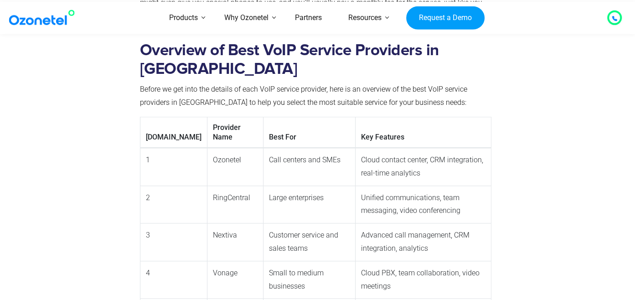
scroll to position [789, 0]
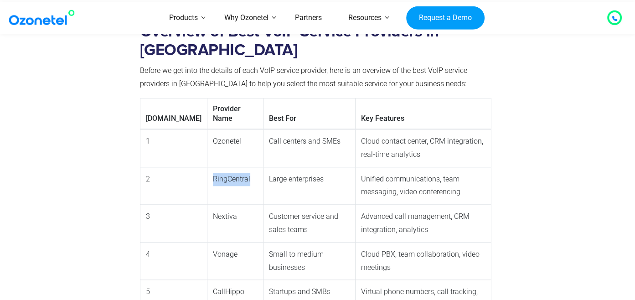
drag, startPoint x: 212, startPoint y: 145, endPoint x: 168, endPoint y: 144, distance: 44.7
click at [207, 167] on td "RingCentral" at bounding box center [235, 186] width 56 height 38
copy td "RingCentral"
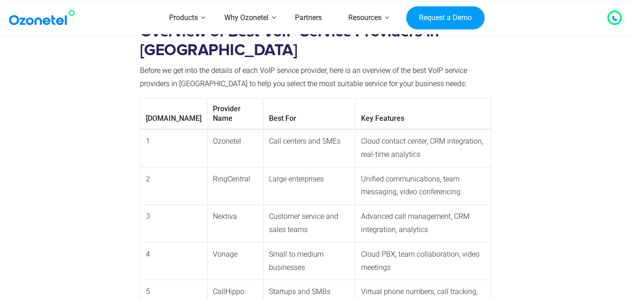
click at [208, 129] on td "Ozonetel" at bounding box center [235, 148] width 56 height 38
click at [207, 205] on td "Nextiva" at bounding box center [235, 224] width 56 height 38
drag, startPoint x: 202, startPoint y: 186, endPoint x: 172, endPoint y: 186, distance: 30.1
click at [207, 205] on td "Nextiva" at bounding box center [235, 224] width 56 height 38
copy td "Nextiva"
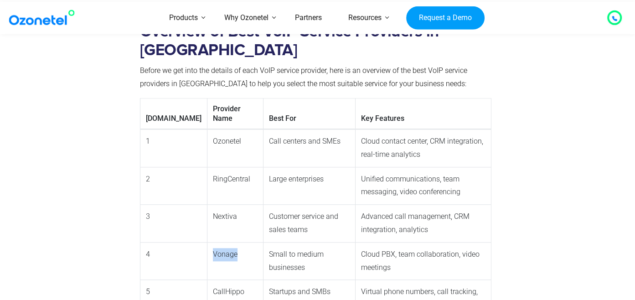
drag, startPoint x: 195, startPoint y: 220, endPoint x: 171, endPoint y: 221, distance: 24.2
click at [207, 242] on td "Vonage" at bounding box center [235, 261] width 56 height 38
copy td "Vonage"
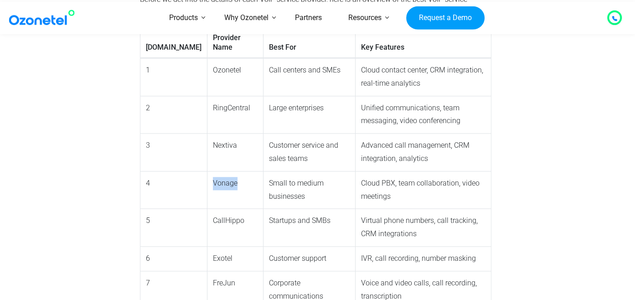
scroll to position [822, 0]
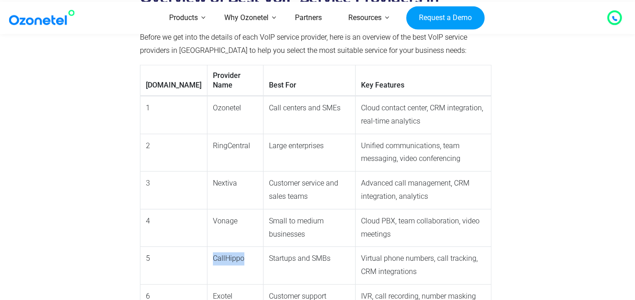
drag, startPoint x: 202, startPoint y: 224, endPoint x: 168, endPoint y: 221, distance: 34.8
click at [207, 246] on td "CallHippo" at bounding box center [235, 265] width 56 height 38
copy td "CallHippo"
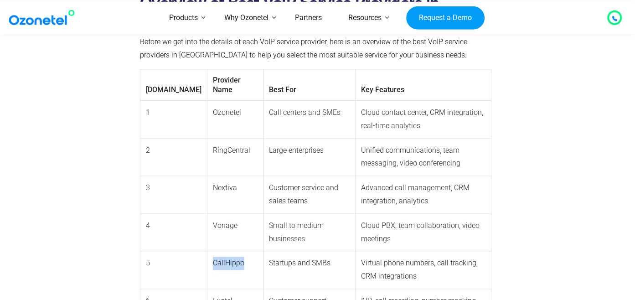
scroll to position [836, 0]
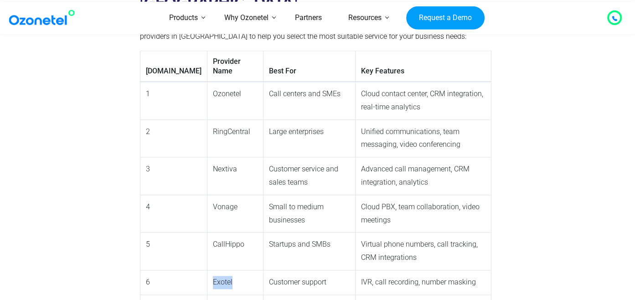
drag, startPoint x: 206, startPoint y: 253, endPoint x: 171, endPoint y: 249, distance: 34.9
click at [207, 270] on td "Exotel" at bounding box center [235, 282] width 56 height 25
copy td "Exotel"
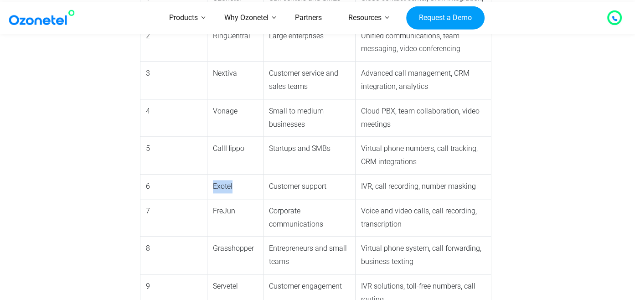
scroll to position [946, 0]
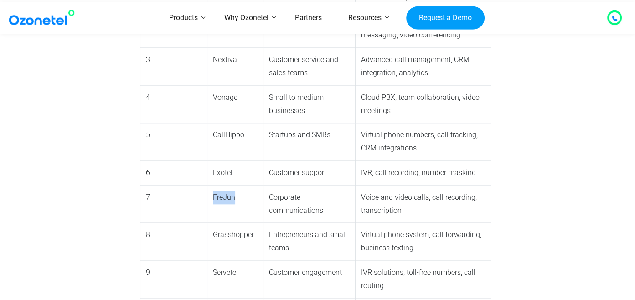
drag, startPoint x: 197, startPoint y: 169, endPoint x: 173, endPoint y: 164, distance: 25.0
click at [207, 185] on td "FreJun" at bounding box center [235, 204] width 56 height 38
copy td "FreJun"
drag, startPoint x: 214, startPoint y: 203, endPoint x: 173, endPoint y: 203, distance: 40.5
click at [207, 223] on td "Grasshopper" at bounding box center [235, 242] width 56 height 38
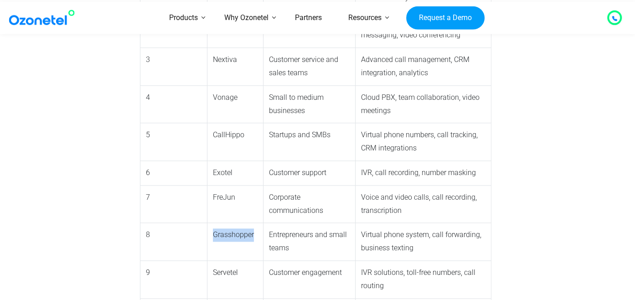
copy td "Grasshopper"
drag, startPoint x: 202, startPoint y: 239, endPoint x: 170, endPoint y: 239, distance: 32.3
click at [207, 260] on td "Servetel" at bounding box center [235, 279] width 56 height 38
copy td "Servetel"
drag, startPoint x: 210, startPoint y: 261, endPoint x: 170, endPoint y: 266, distance: 40.0
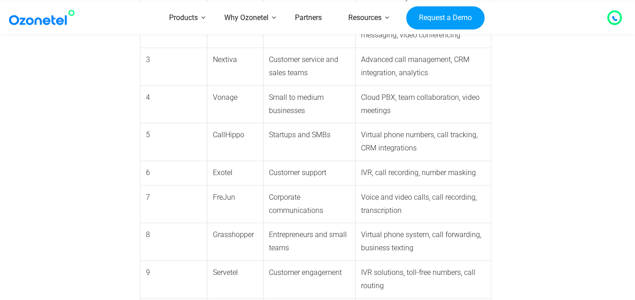
copy td "OpenPhone"
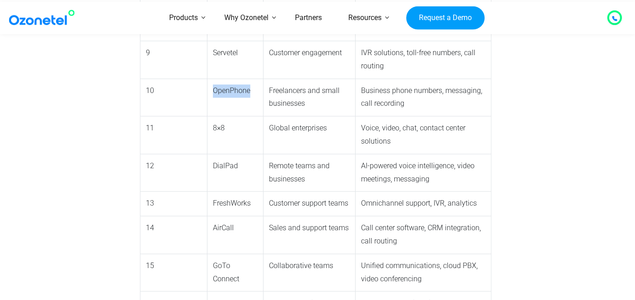
scroll to position [1184, 0]
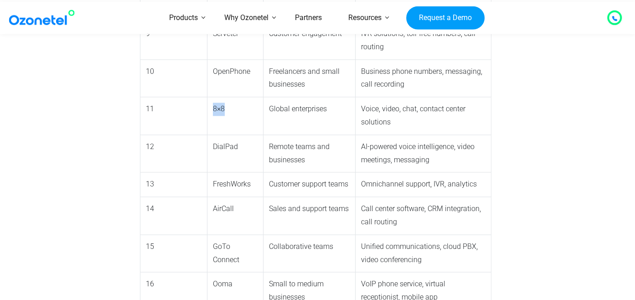
drag, startPoint x: 186, startPoint y: 63, endPoint x: 170, endPoint y: 66, distance: 15.8
click at [207, 97] on td "8×8" at bounding box center [235, 116] width 56 height 38
copy td "8×8"
drag, startPoint x: 203, startPoint y: 88, endPoint x: 171, endPoint y: 92, distance: 31.7
click at [207, 134] on td "DialPad" at bounding box center [235, 153] width 56 height 38
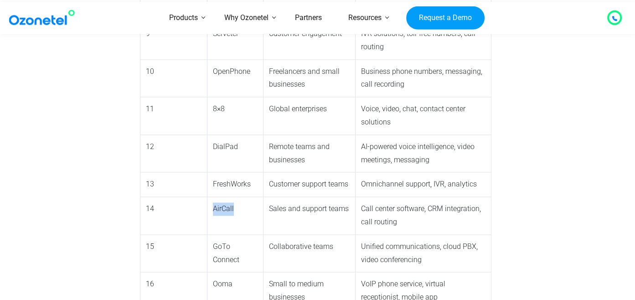
drag, startPoint x: 198, startPoint y: 149, endPoint x: 171, endPoint y: 149, distance: 26.9
click at [207, 197] on td "AirCall" at bounding box center [235, 216] width 56 height 38
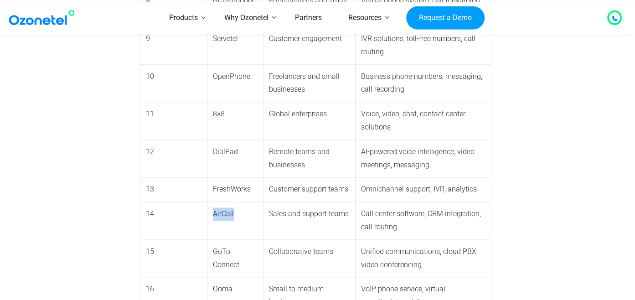
scroll to position [1199, 0]
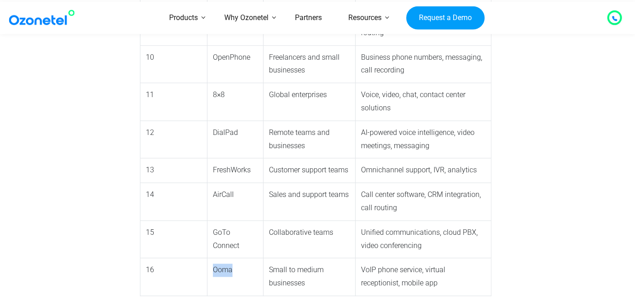
drag, startPoint x: 200, startPoint y: 211, endPoint x: 171, endPoint y: 211, distance: 28.2
click at [207, 258] on td "Ooma" at bounding box center [235, 277] width 56 height 38
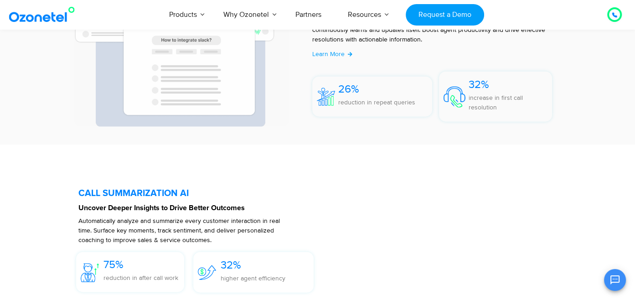
scroll to position [2506, 0]
